Goal: Register for event/course

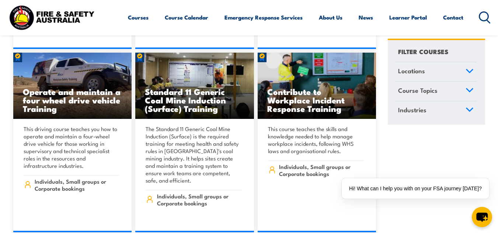
scroll to position [4285, 0]
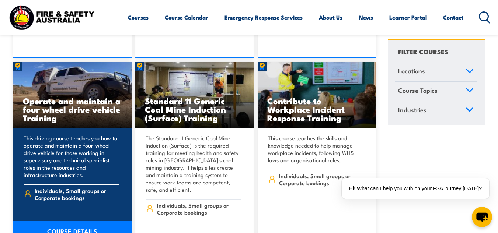
click at [31, 128] on div "This driving course teaches you how to operate and maintain a four-wheel drive …" at bounding box center [72, 177] width 119 height 99
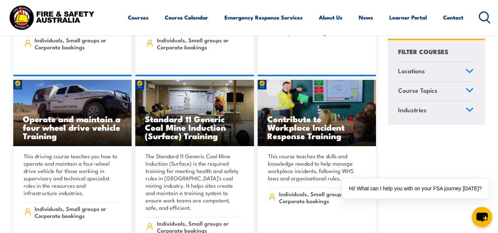
scroll to position [4266, 0]
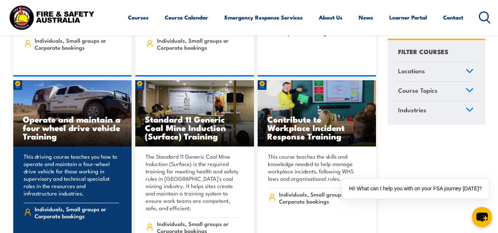
click at [32, 115] on h3 "Operate and maintain a four wheel drive vehicle Training" at bounding box center [73, 127] width 100 height 25
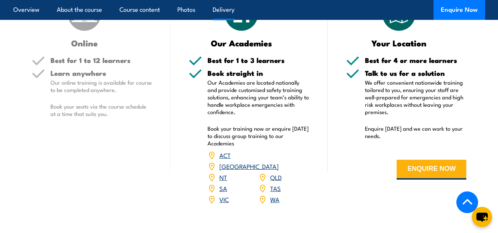
scroll to position [912, 0]
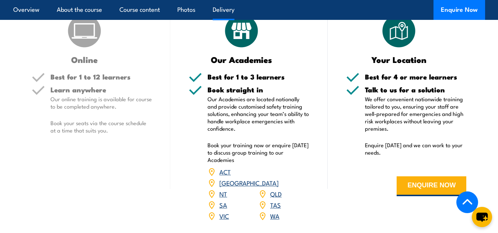
click at [276, 212] on link "WA" at bounding box center [274, 216] width 9 height 9
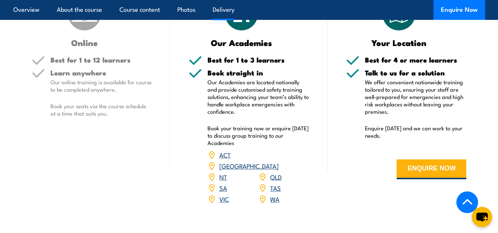
scroll to position [931, 0]
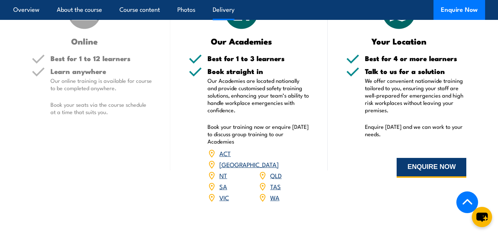
click at [409, 172] on button "ENQUIRE NOW" at bounding box center [432, 168] width 70 height 20
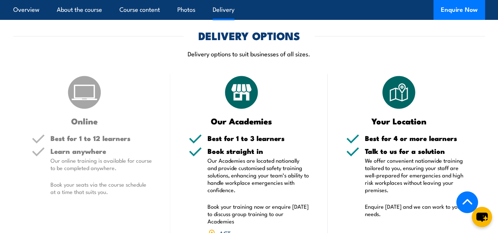
scroll to position [872, 0]
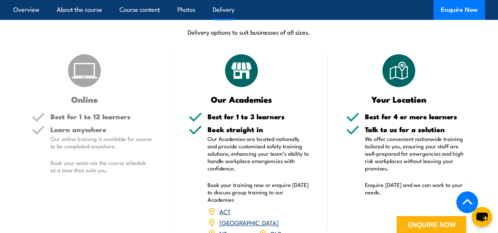
click at [389, 77] on img at bounding box center [398, 70] width 37 height 37
click at [378, 101] on h3 "Your Location" at bounding box center [399, 99] width 106 height 8
click at [383, 123] on div "Best for 4 or more learners" at bounding box center [416, 119] width 102 height 13
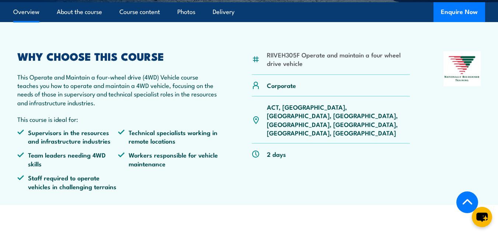
scroll to position [212, 0]
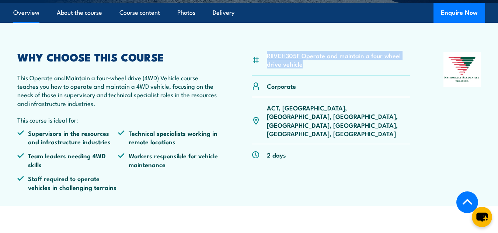
drag, startPoint x: 306, startPoint y: 68, endPoint x: 264, endPoint y: 56, distance: 44.4
click at [264, 56] on div "RIIVEH305F Operate and maintain a four wheel drive vehicle" at bounding box center [331, 64] width 158 height 24
copy li "RIIVEH305F Operate and maintain a four wheel drive vehicle"
